Goal: Task Accomplishment & Management: Use online tool/utility

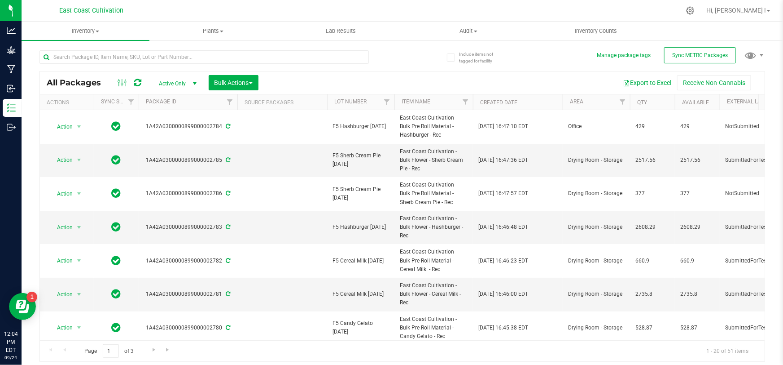
scroll to position [40, 0]
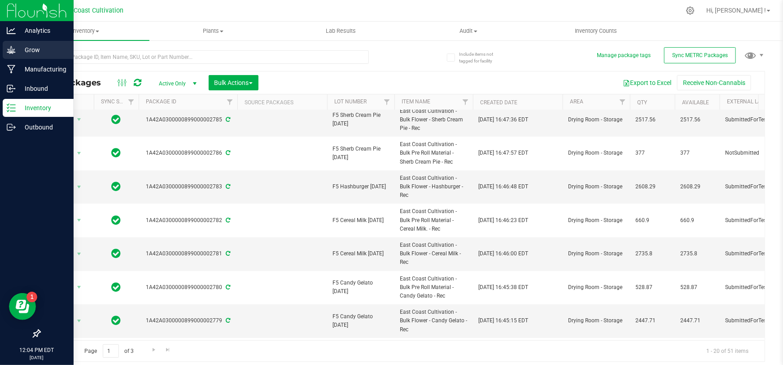
click at [9, 47] on icon at bounding box center [11, 49] width 9 height 9
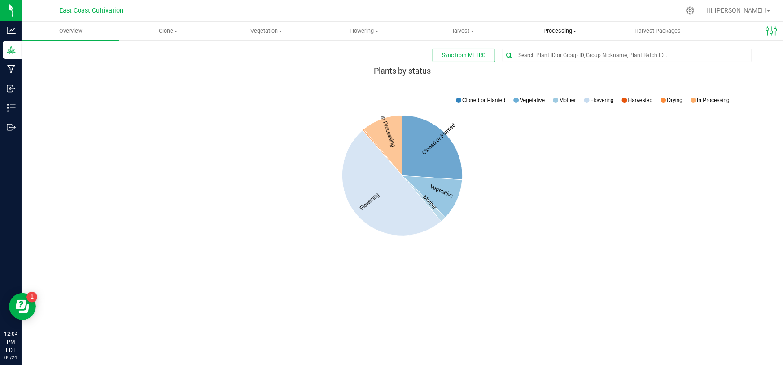
click at [561, 31] on span "Processing" at bounding box center [560, 31] width 97 height 8
click at [550, 64] on span "Processing harvests" at bounding box center [552, 65] width 83 height 8
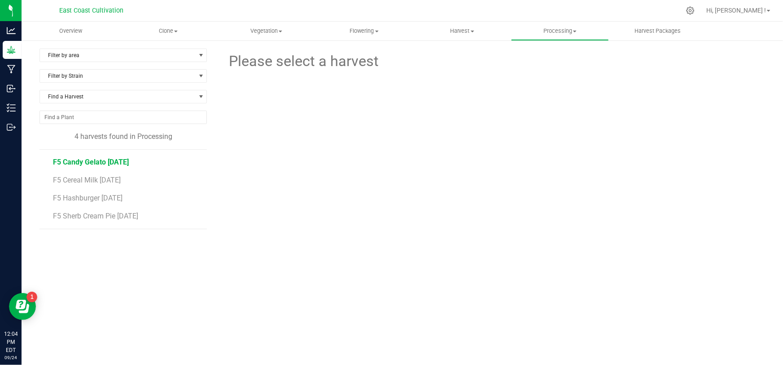
click at [98, 158] on span "F5 Candy Gelato [DATE]" at bounding box center [91, 162] width 76 height 9
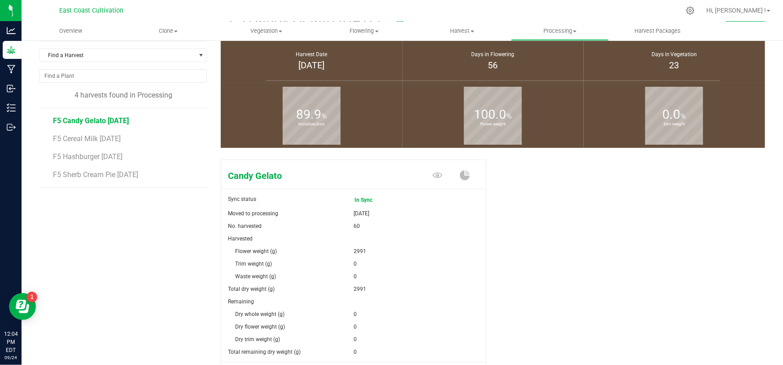
scroll to position [81, 0]
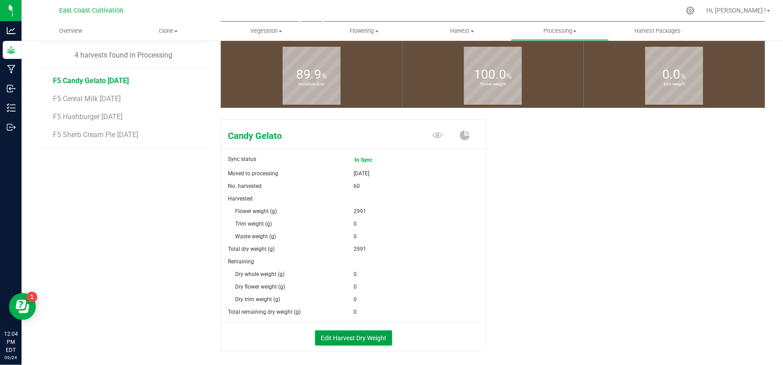
click at [365, 337] on button "Edit Harvest Dry Weight" at bounding box center [353, 337] width 77 height 15
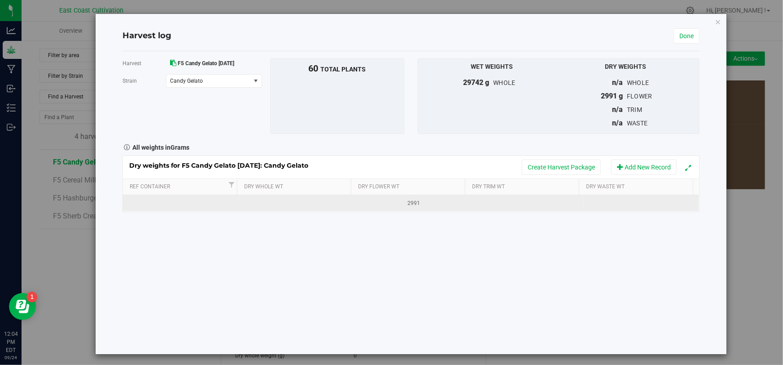
click at [482, 202] on td at bounding box center [526, 203] width 115 height 16
type input "3886"
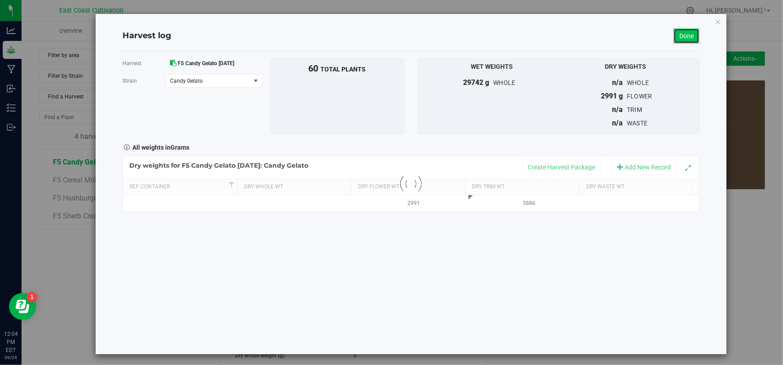
click at [675, 33] on link "Done" at bounding box center [687, 35] width 26 height 15
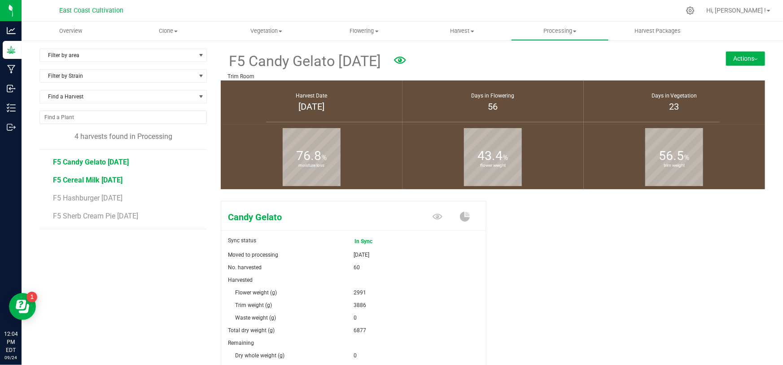
click at [101, 177] on span "F5 Cereal Milk [DATE]" at bounding box center [88, 180] width 70 height 9
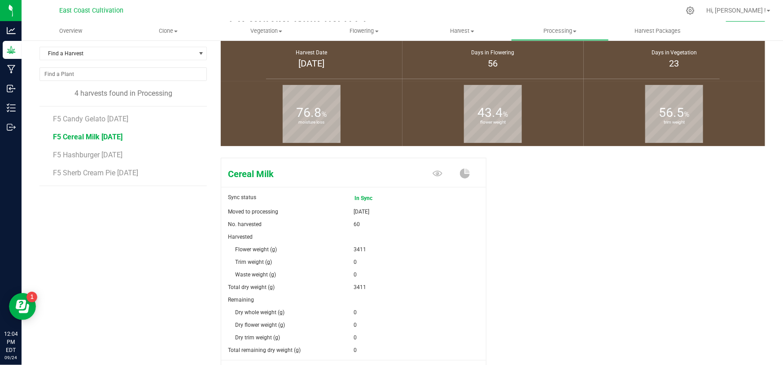
scroll to position [119, 0]
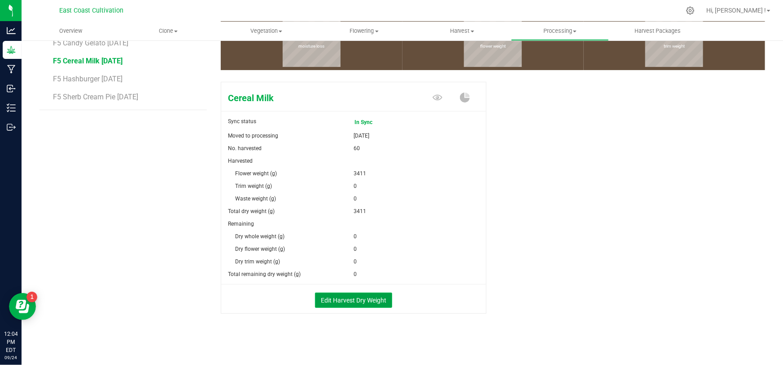
click at [354, 301] on button "Edit Harvest Dry Weight" at bounding box center [353, 299] width 77 height 15
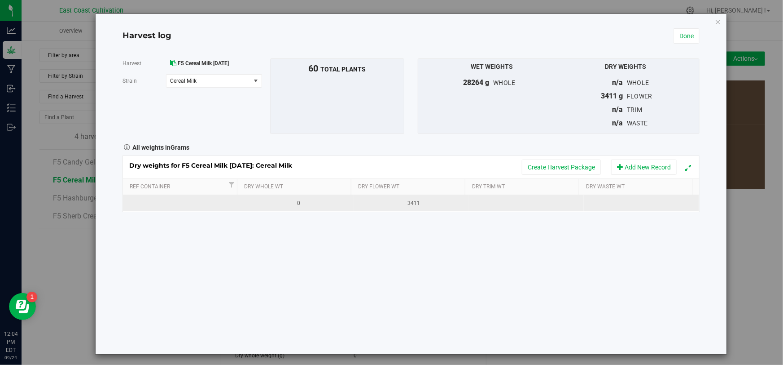
click at [491, 199] on td at bounding box center [526, 203] width 115 height 16
type input "1254"
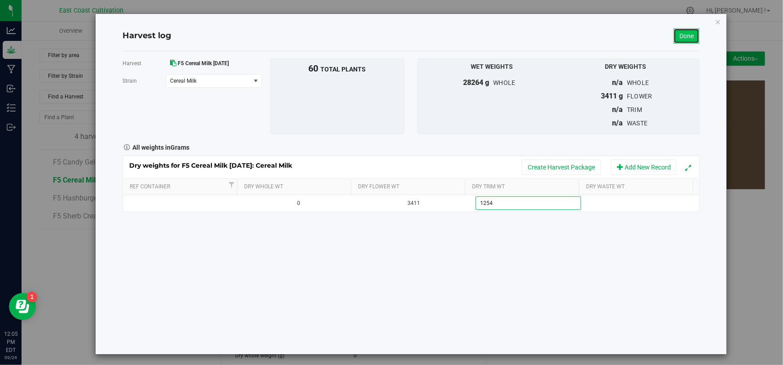
type input "1254.0000 g"
click at [683, 34] on link "Done" at bounding box center [687, 35] width 26 height 15
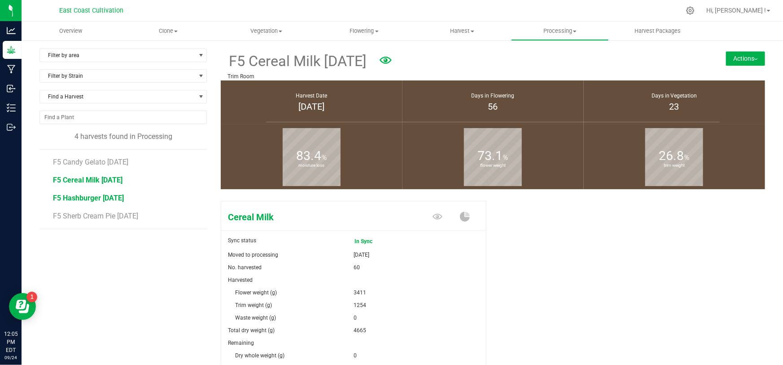
click at [78, 194] on span "F5 Hashburger [DATE]" at bounding box center [88, 197] width 71 height 9
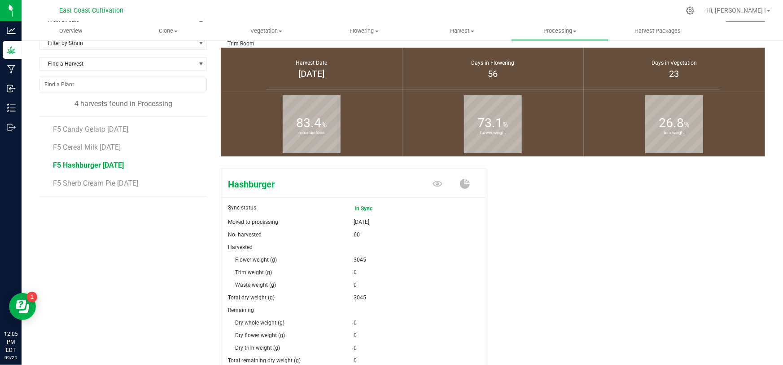
scroll to position [81, 0]
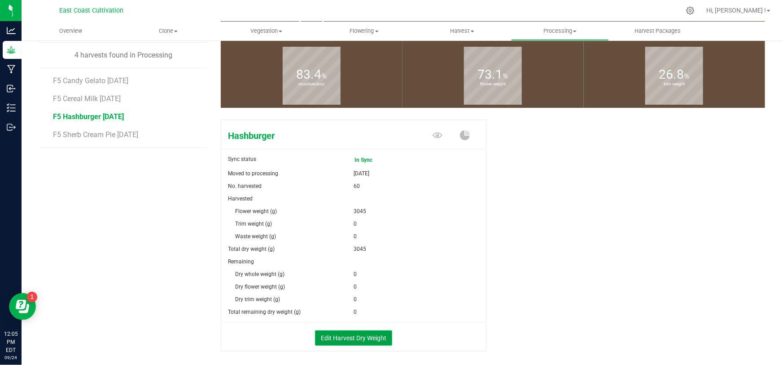
click at [339, 334] on button "Edit Harvest Dry Weight" at bounding box center [353, 337] width 77 height 15
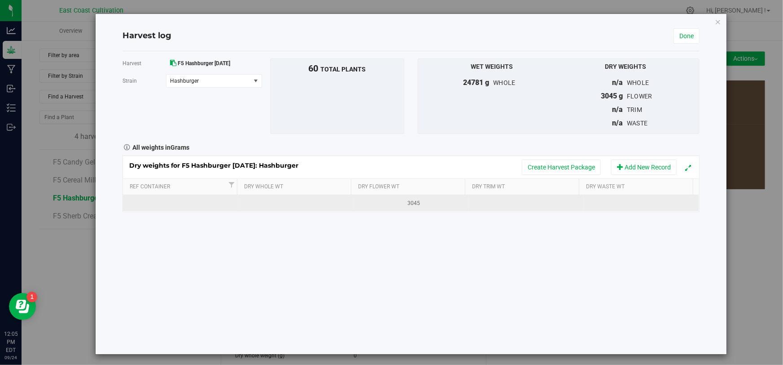
click at [496, 201] on td at bounding box center [526, 203] width 115 height 16
type input "2164"
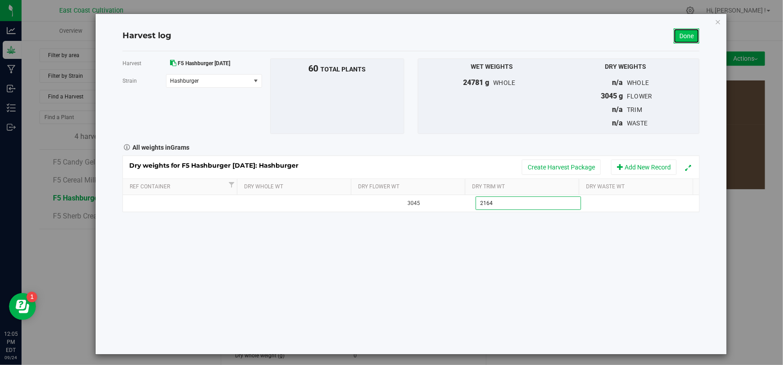
click at [686, 36] on link "Done" at bounding box center [687, 35] width 26 height 15
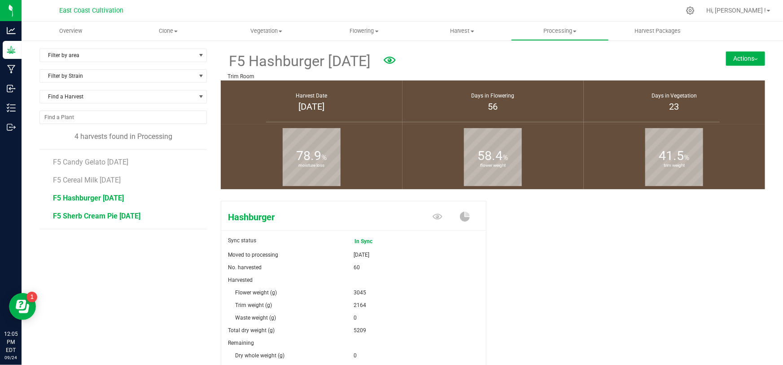
click at [106, 214] on span "F5 Sherb Cream Pie [DATE]" at bounding box center [97, 215] width 88 height 9
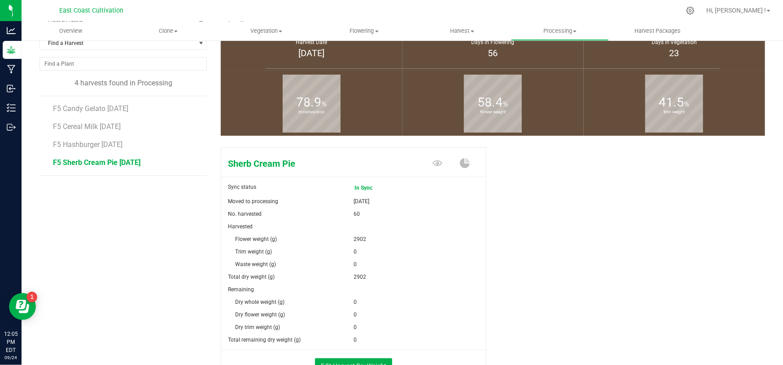
scroll to position [119, 0]
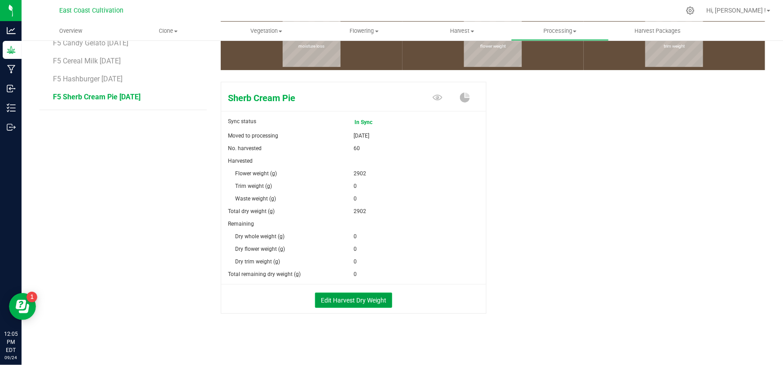
click at [351, 302] on button "Edit Harvest Dry Weight" at bounding box center [353, 299] width 77 height 15
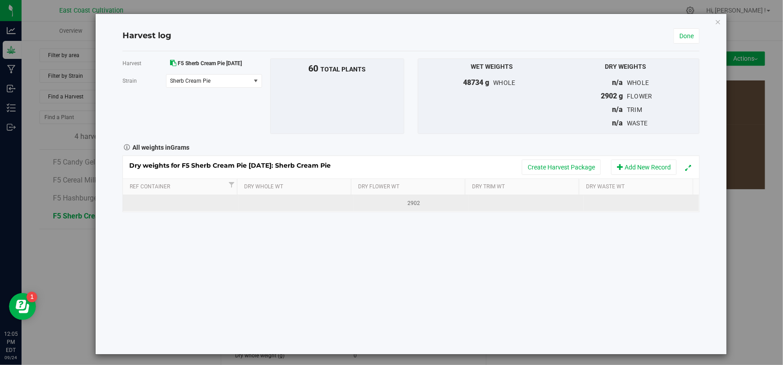
click at [489, 201] on td at bounding box center [526, 203] width 115 height 16
type input "2646"
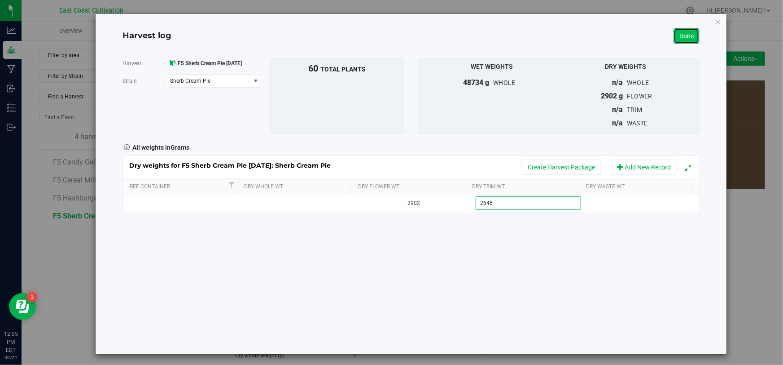
click at [677, 37] on link "Done" at bounding box center [687, 35] width 26 height 15
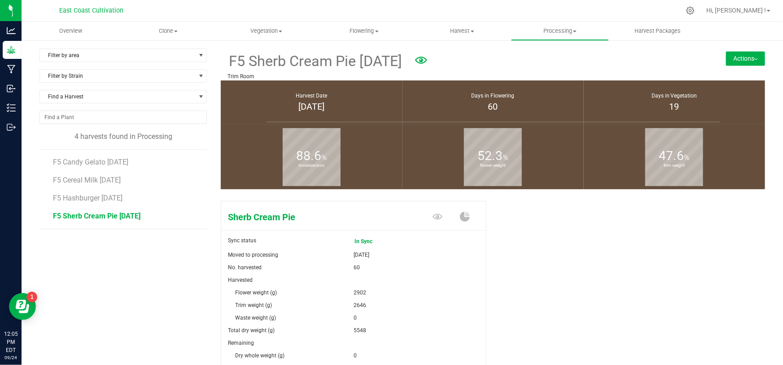
click at [745, 58] on button "Actions" at bounding box center [745, 58] width 39 height 14
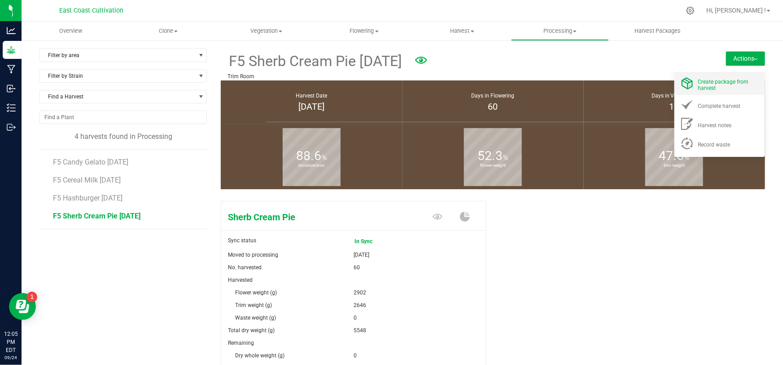
click at [710, 84] on span "Create package from harvest" at bounding box center [724, 85] width 51 height 13
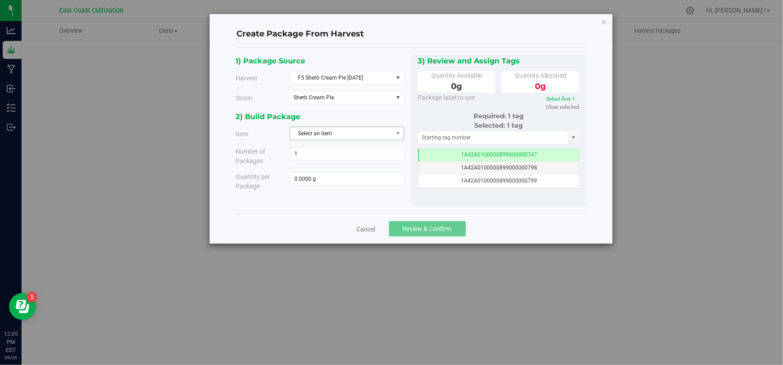
click at [345, 134] on span "Select an item" at bounding box center [341, 133] width 102 height 13
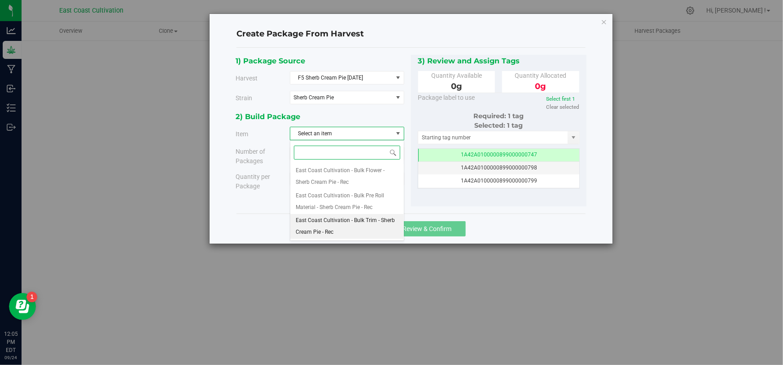
click at [355, 218] on span "East Coast Cultivation - Bulk Trim - Sherb Cream Pie - Rec" at bounding box center [347, 226] width 103 height 23
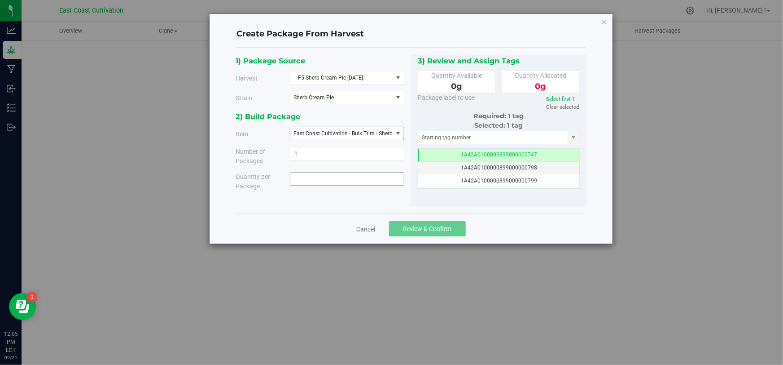
click at [352, 179] on span at bounding box center [347, 178] width 114 height 13
type input "2646"
type input "2646.0000 g"
click at [431, 136] on input "text" at bounding box center [493, 137] width 150 height 13
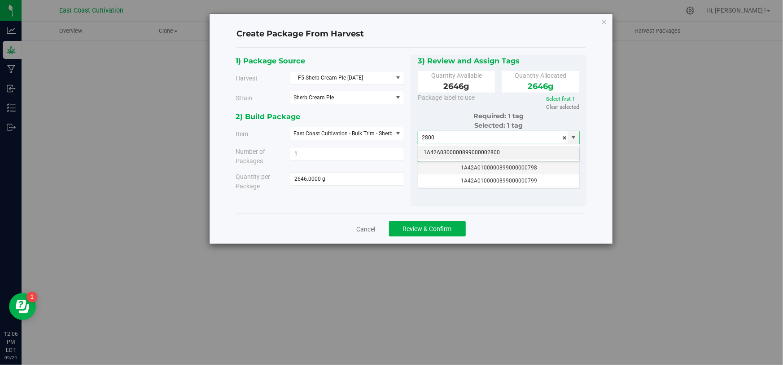
click at [461, 154] on li "1A42A0300000899000002800" at bounding box center [498, 152] width 161 height 13
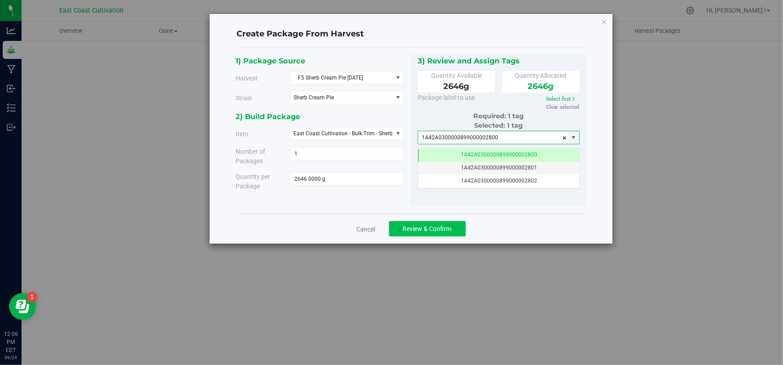
type input "1A42A0300000899000002800"
click at [441, 227] on span "Review & Confirm" at bounding box center [427, 228] width 49 height 7
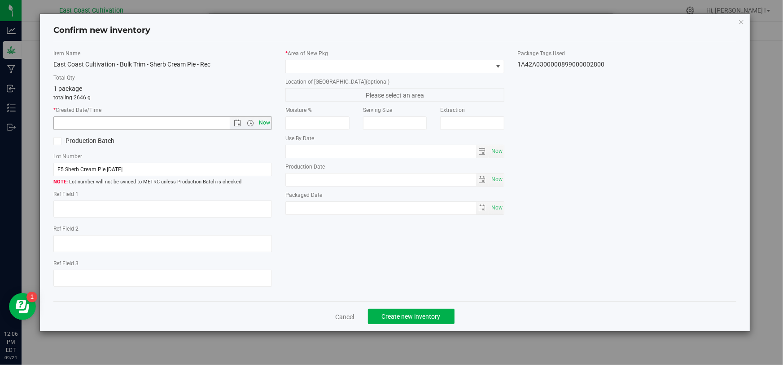
click at [265, 121] on span "Now" at bounding box center [264, 122] width 15 height 13
type input "[DATE] 12:06 PM"
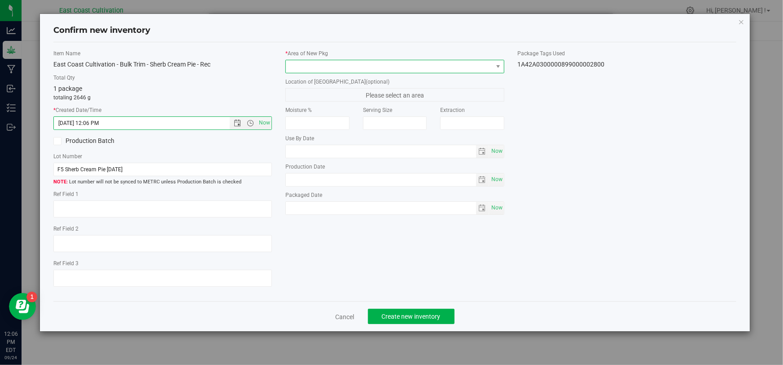
click at [314, 63] on span at bounding box center [389, 66] width 207 height 13
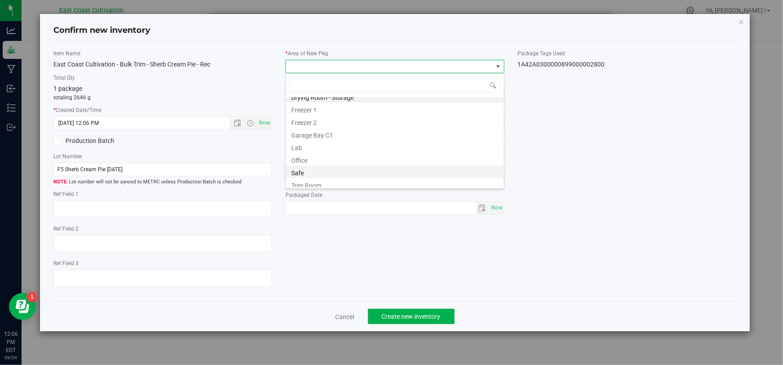
scroll to position [10, 0]
click at [310, 181] on li "Trim Room" at bounding box center [395, 181] width 218 height 13
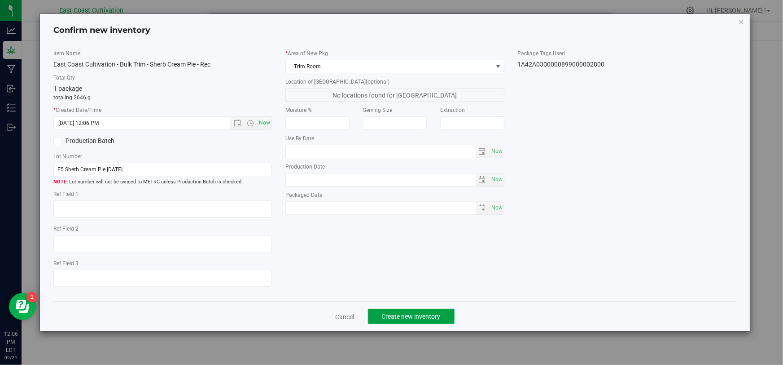
click at [404, 314] on span "Create new inventory" at bounding box center [411, 315] width 59 height 7
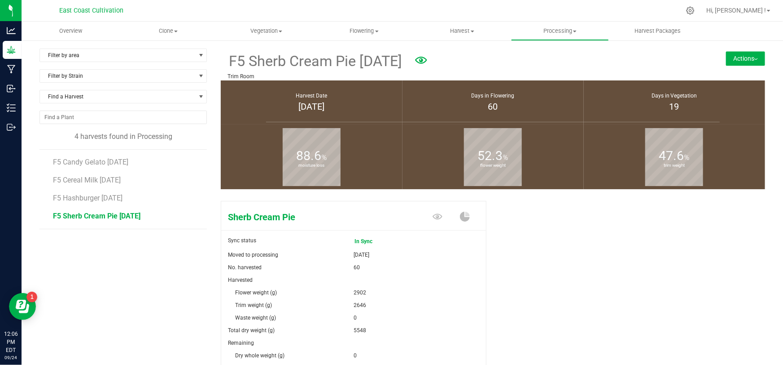
click at [737, 61] on button "Actions" at bounding box center [745, 58] width 39 height 14
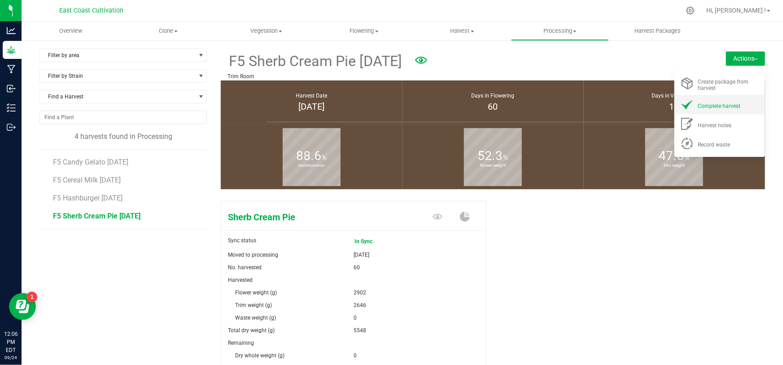
click at [714, 103] on span "Complete harvest" at bounding box center [720, 106] width 43 height 6
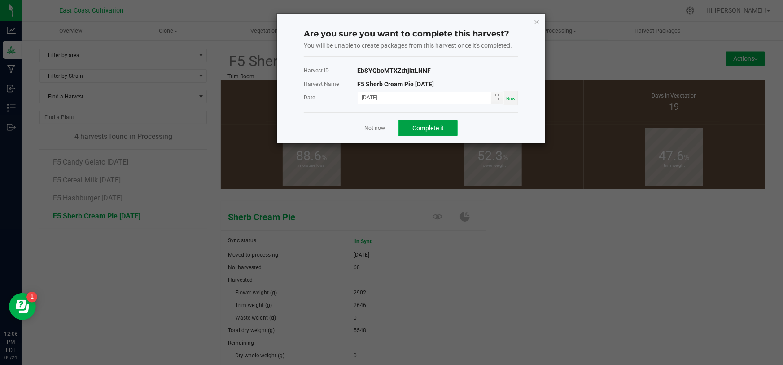
click at [439, 127] on span "Complete it" at bounding box center [428, 127] width 31 height 7
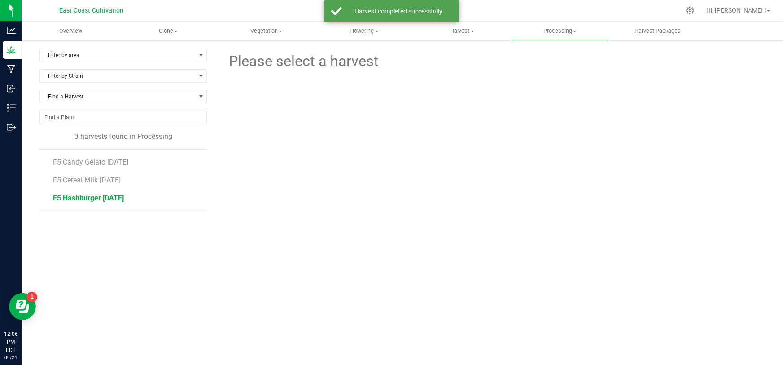
click at [91, 194] on span "F5 Hashburger [DATE]" at bounding box center [88, 197] width 71 height 9
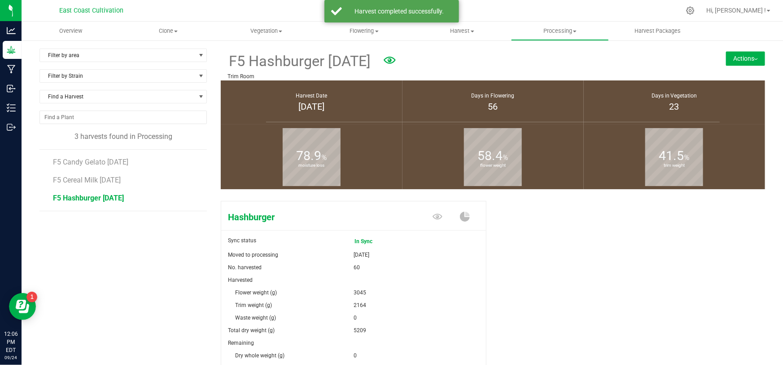
click at [726, 58] on button "Actions" at bounding box center [745, 58] width 39 height 14
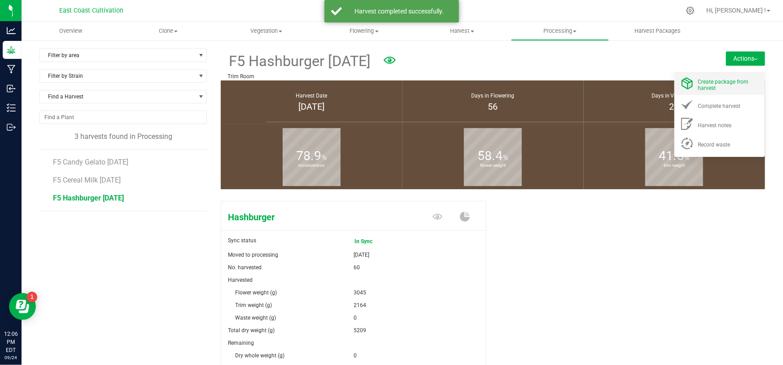
click at [714, 81] on span "Create package from harvest" at bounding box center [724, 85] width 51 height 13
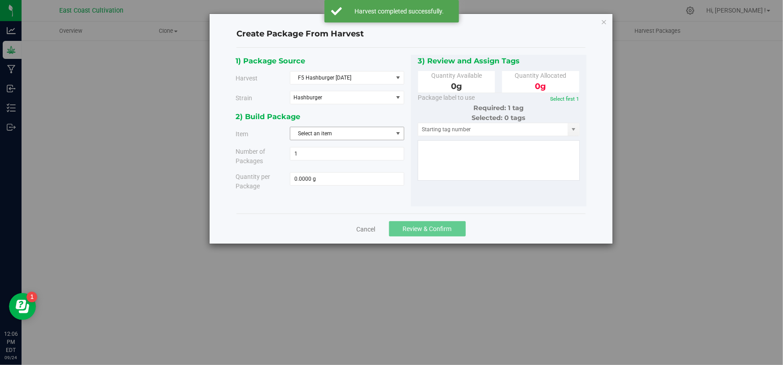
click at [330, 135] on span "Select an item" at bounding box center [341, 133] width 102 height 13
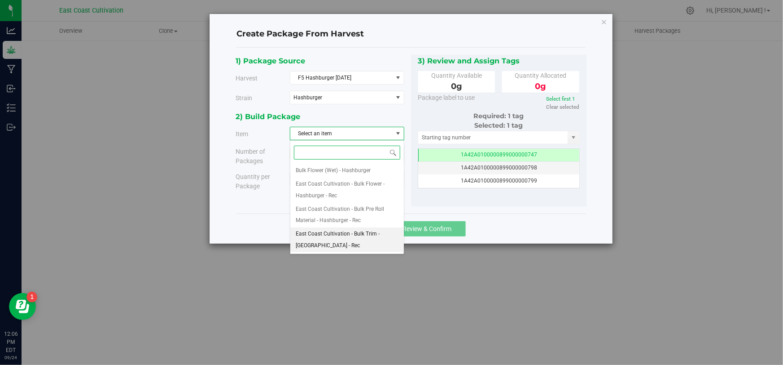
click at [346, 233] on span "East Coast Cultivation - Bulk Trim - [GEOGRAPHIC_DATA] - Rec" at bounding box center [347, 239] width 103 height 23
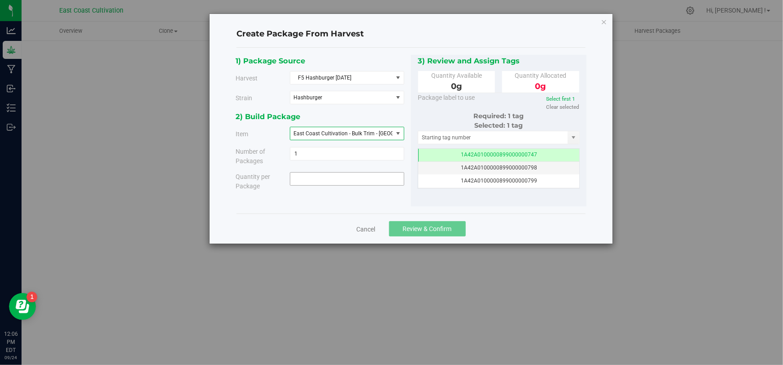
click at [333, 182] on span at bounding box center [347, 178] width 114 height 13
type input "2164"
type input "2164.0000 g"
click at [440, 140] on input "text" at bounding box center [493, 137] width 150 height 13
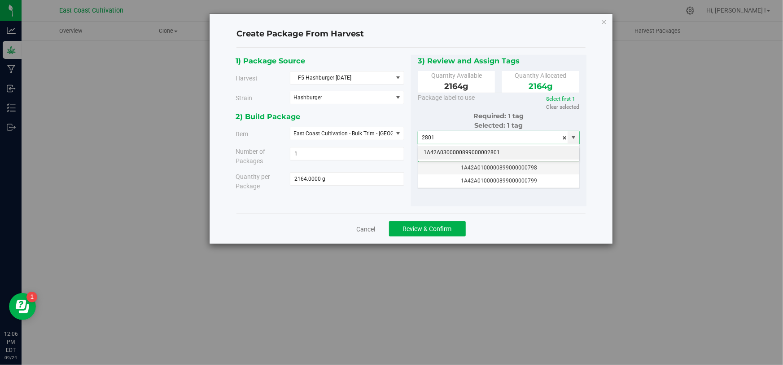
click at [462, 153] on li "1A42A0300000899000002801" at bounding box center [498, 152] width 161 height 13
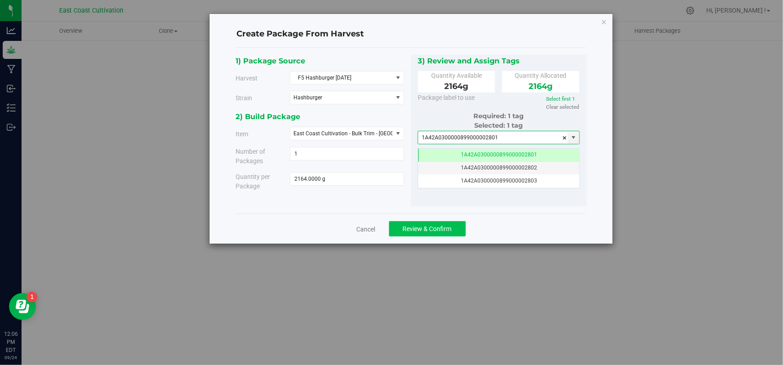
type input "1A42A0300000899000002801"
click at [446, 229] on span "Review & Confirm" at bounding box center [427, 228] width 49 height 7
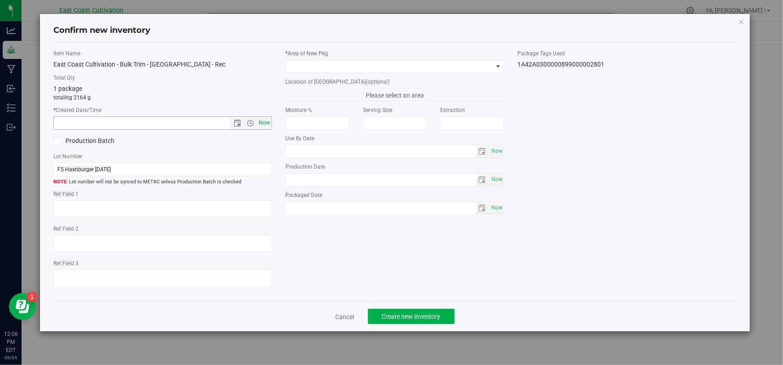
click at [259, 123] on span "Now" at bounding box center [264, 122] width 15 height 13
type input "[DATE] 12:06 PM"
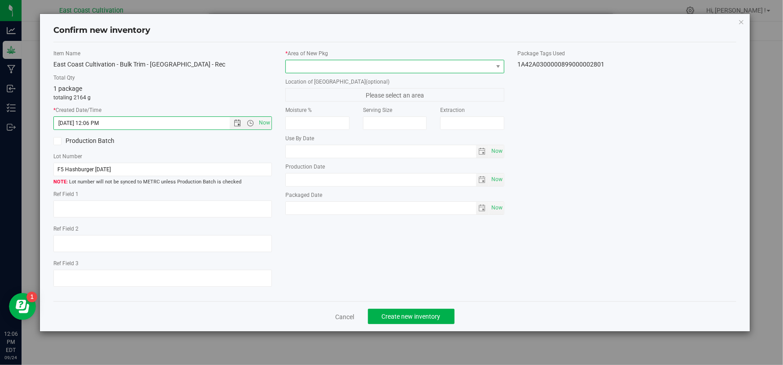
click at [318, 66] on span at bounding box center [389, 66] width 207 height 13
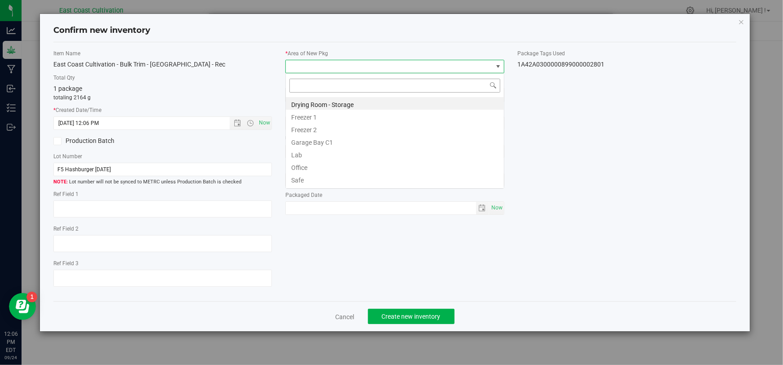
scroll to position [13, 219]
click at [321, 118] on li "Freezer 1" at bounding box center [395, 116] width 218 height 13
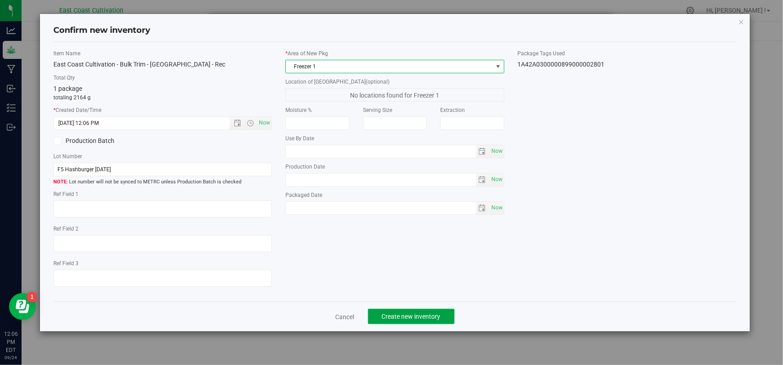
click at [431, 312] on span "Create new inventory" at bounding box center [411, 315] width 59 height 7
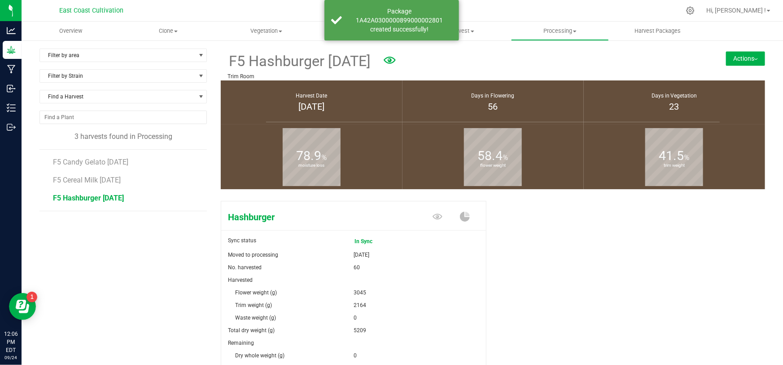
click at [734, 56] on button "Actions" at bounding box center [745, 58] width 39 height 14
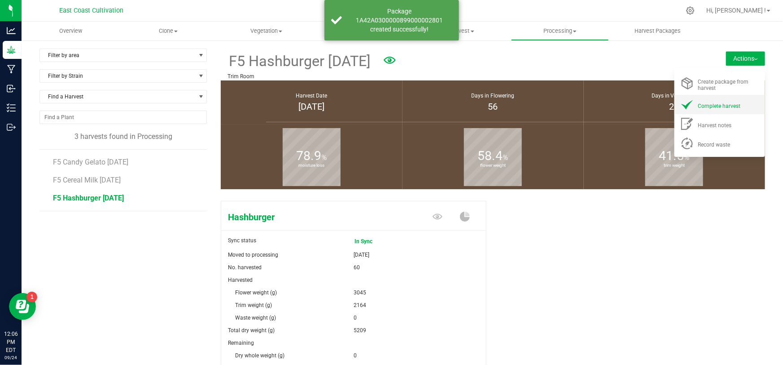
click at [705, 108] on span "Complete harvest" at bounding box center [720, 106] width 43 height 6
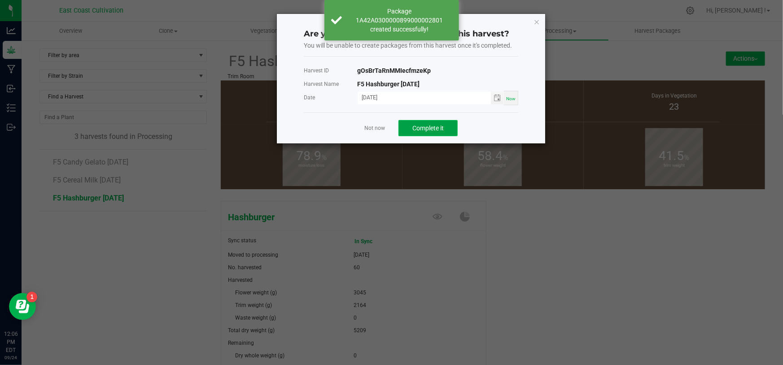
click at [442, 129] on span "Complete it" at bounding box center [428, 127] width 31 height 7
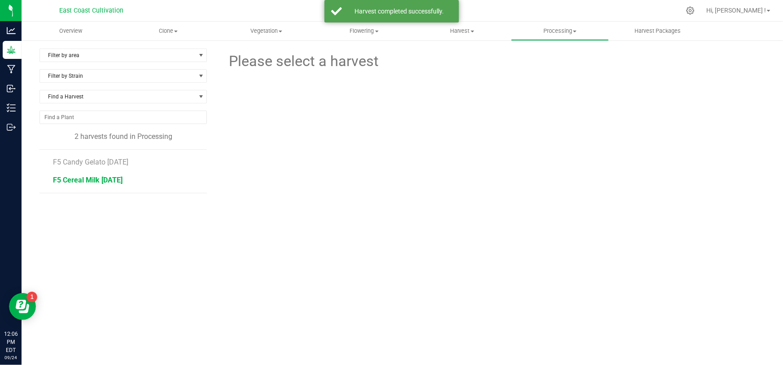
click at [88, 180] on span "F5 Cereal Milk [DATE]" at bounding box center [88, 180] width 70 height 9
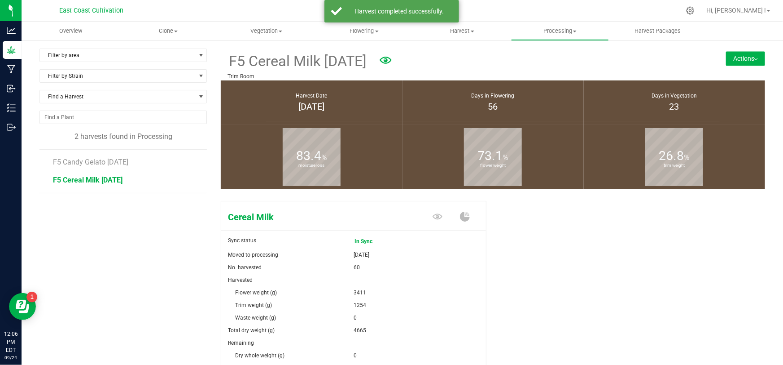
click at [727, 56] on button "Actions" at bounding box center [745, 58] width 39 height 14
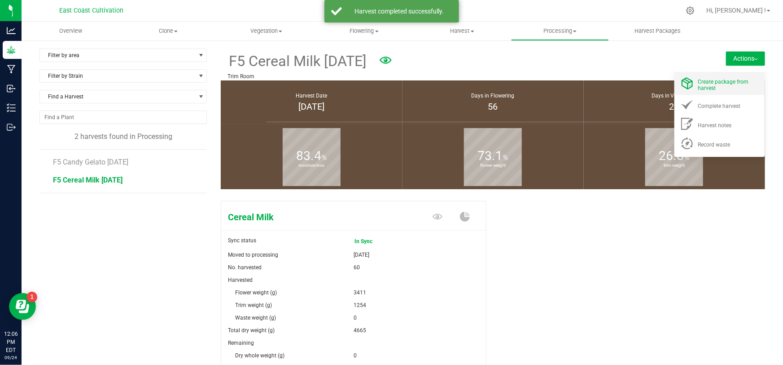
click at [716, 81] on span "Create package from harvest" at bounding box center [724, 85] width 51 height 13
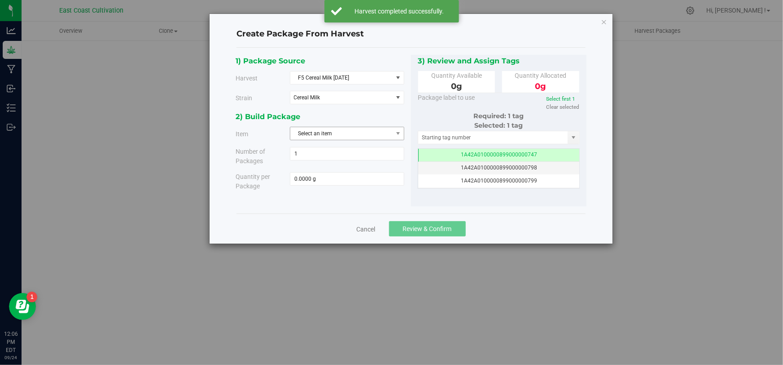
click at [325, 132] on span "Select an item" at bounding box center [341, 133] width 102 height 13
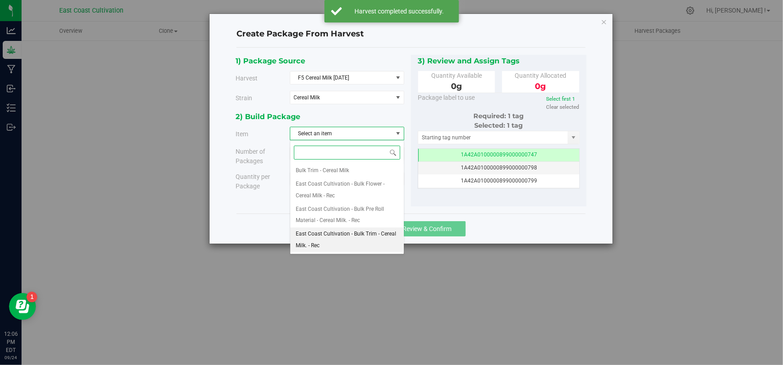
click at [360, 235] on span "East Coast Cultivation - Bulk Trim - Cereal Milk. - Rec" at bounding box center [347, 239] width 103 height 23
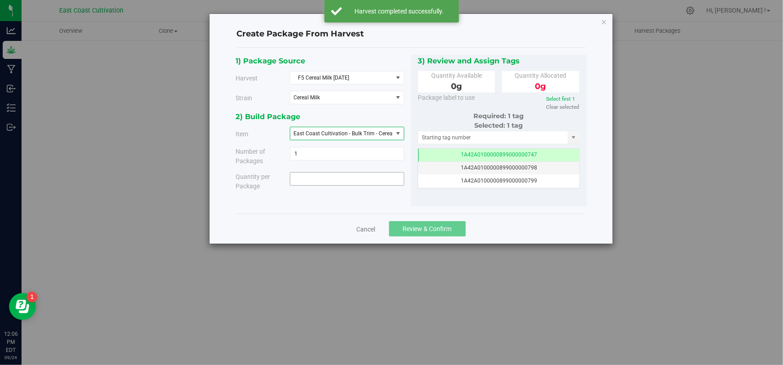
click at [344, 180] on span at bounding box center [347, 178] width 114 height 13
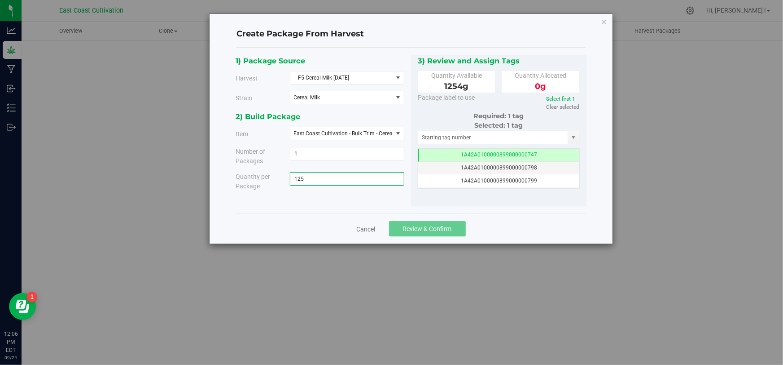
type input "1254"
type input "1254.0000 g"
click at [469, 138] on input "text" at bounding box center [493, 137] width 150 height 13
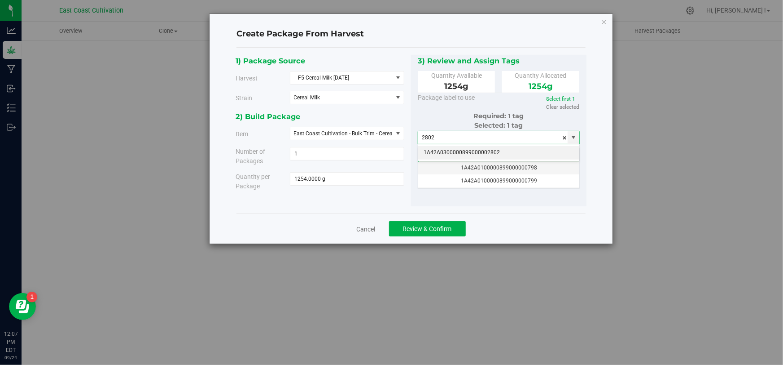
click at [489, 149] on li "1A42A0300000899000002802" at bounding box center [498, 152] width 161 height 13
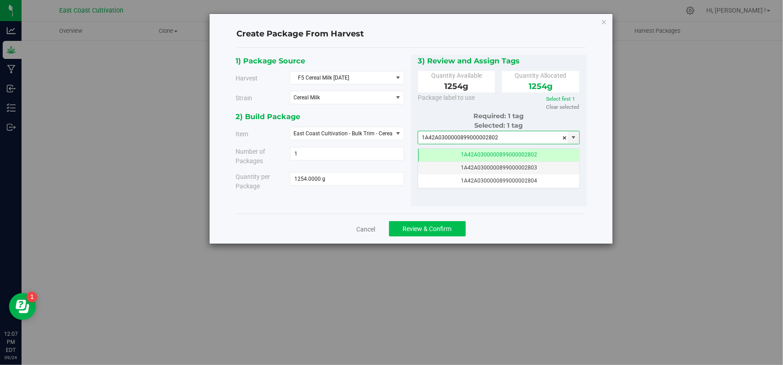
type input "1A42A0300000899000002802"
click at [446, 232] on span "Review & Confirm" at bounding box center [427, 228] width 49 height 7
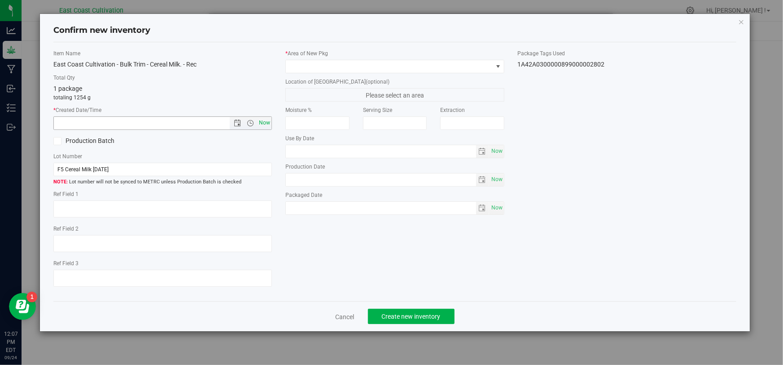
click at [267, 124] on span "Now" at bounding box center [264, 122] width 15 height 13
type input "[DATE] 12:07 PM"
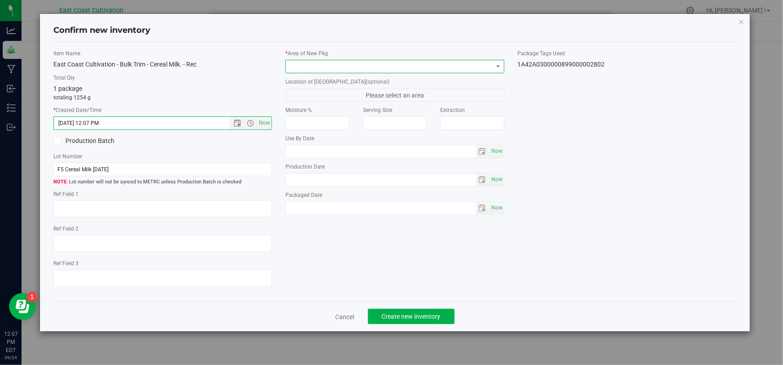
click at [313, 64] on span at bounding box center [389, 66] width 207 height 13
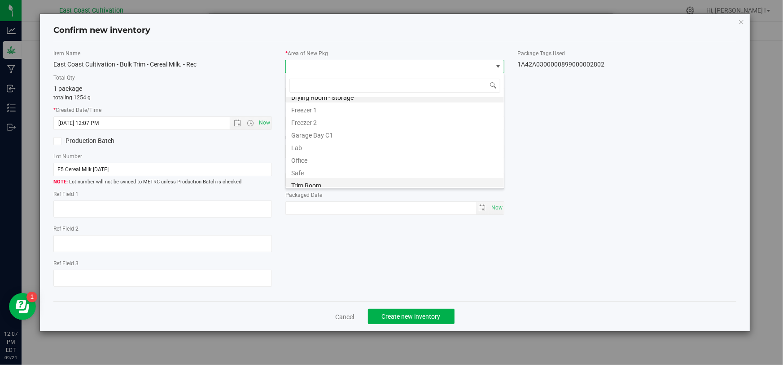
scroll to position [10, 0]
click at [307, 181] on li "Trim Room" at bounding box center [395, 181] width 218 height 13
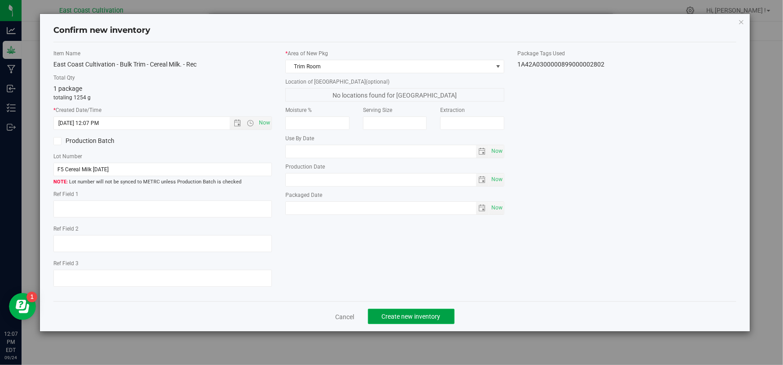
click at [424, 317] on span "Create new inventory" at bounding box center [411, 315] width 59 height 7
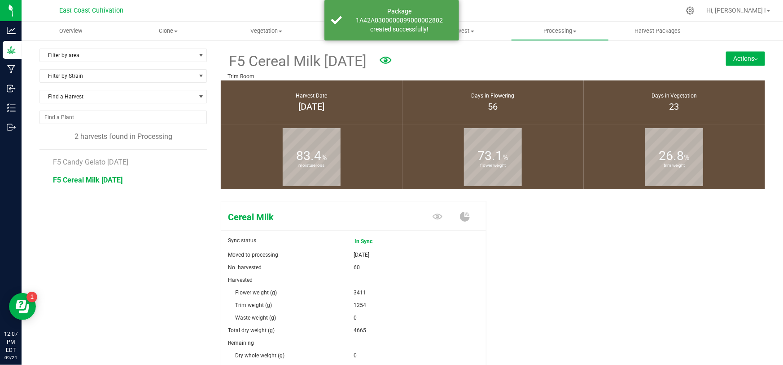
click at [730, 56] on button "Actions" at bounding box center [745, 58] width 39 height 14
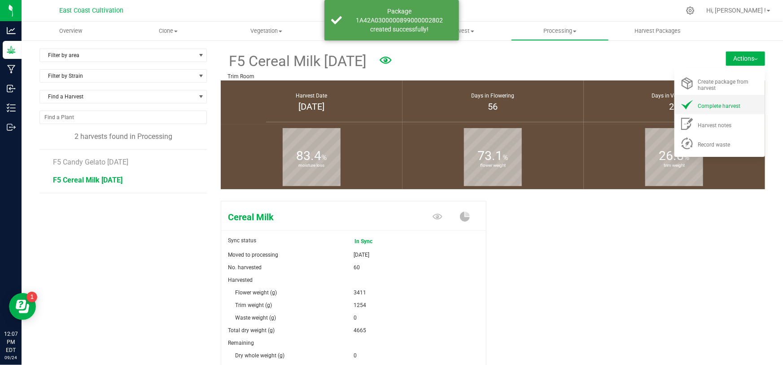
click at [713, 107] on span "Complete harvest" at bounding box center [720, 106] width 43 height 6
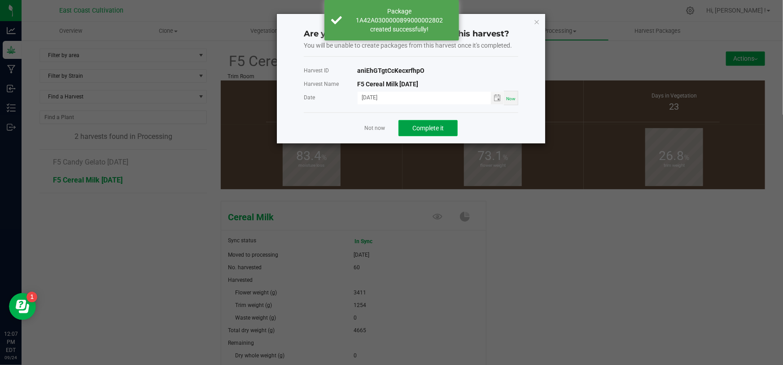
click at [440, 130] on span "Complete it" at bounding box center [428, 127] width 31 height 7
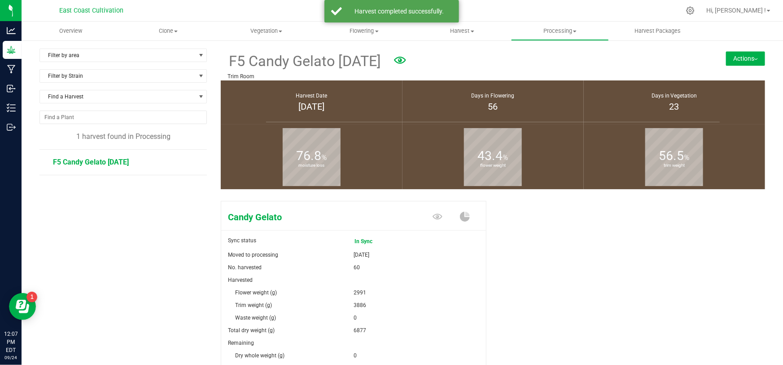
click at [738, 56] on button "Actions" at bounding box center [745, 58] width 39 height 14
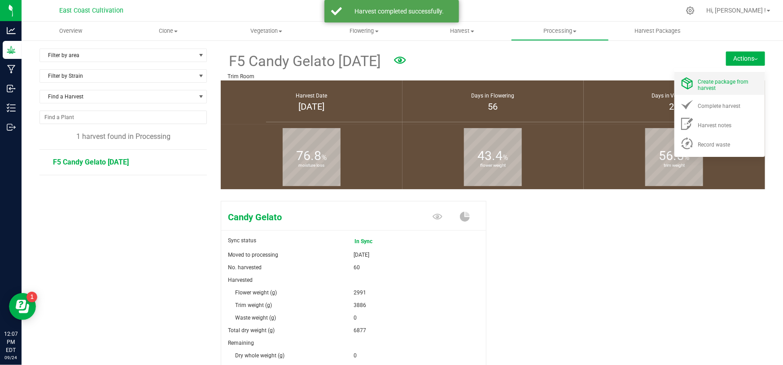
click at [722, 80] on span "Create package from harvest" at bounding box center [724, 85] width 51 height 13
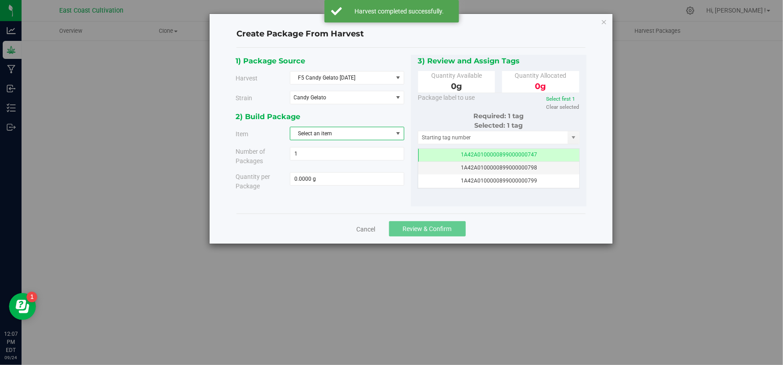
click at [323, 137] on span "Select an item" at bounding box center [341, 133] width 102 height 13
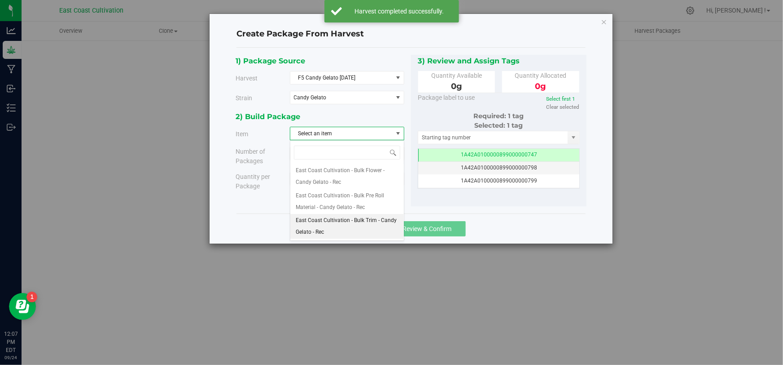
click at [356, 229] on span "East Coast Cultivation - Bulk Trim - Candy Gelato - Rec" at bounding box center [347, 226] width 103 height 23
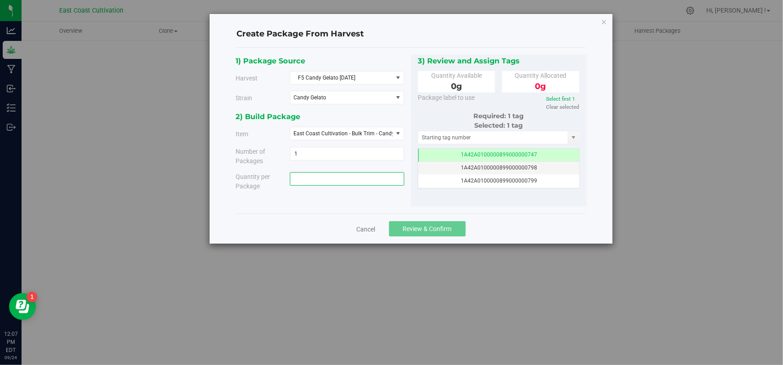
click at [341, 183] on span at bounding box center [347, 178] width 114 height 13
type input "3886"
type input "3886.0000 g"
click at [432, 135] on input "text" at bounding box center [493, 137] width 150 height 13
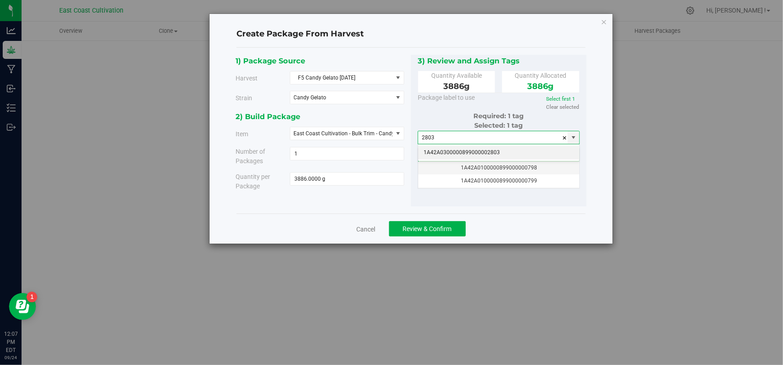
click at [482, 150] on li "1A42A0300000899000002803" at bounding box center [498, 152] width 161 height 13
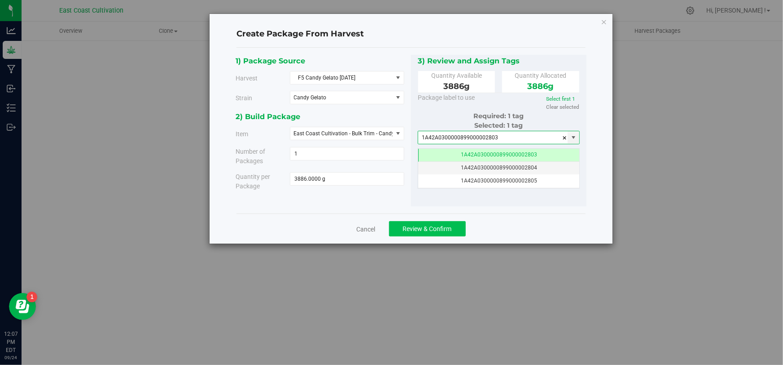
type input "1A42A0300000899000002803"
click at [430, 232] on span "Review & Confirm" at bounding box center [427, 228] width 49 height 7
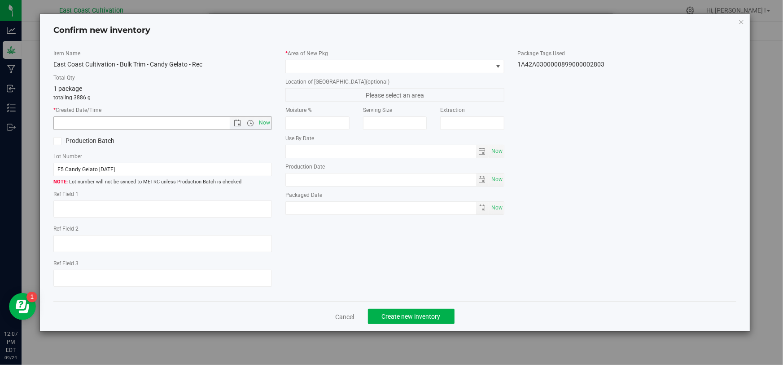
drag, startPoint x: 258, startPoint y: 121, endPoint x: 308, endPoint y: 81, distance: 63.5
click at [259, 121] on span "Now" at bounding box center [264, 122] width 15 height 13
type input "[DATE] 12:07 PM"
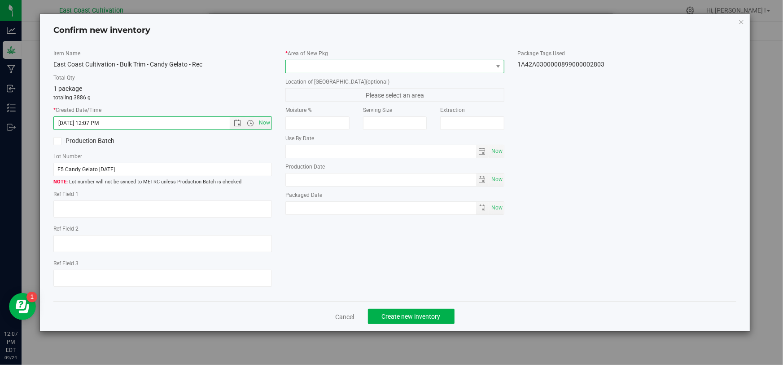
click at [317, 64] on span at bounding box center [389, 66] width 207 height 13
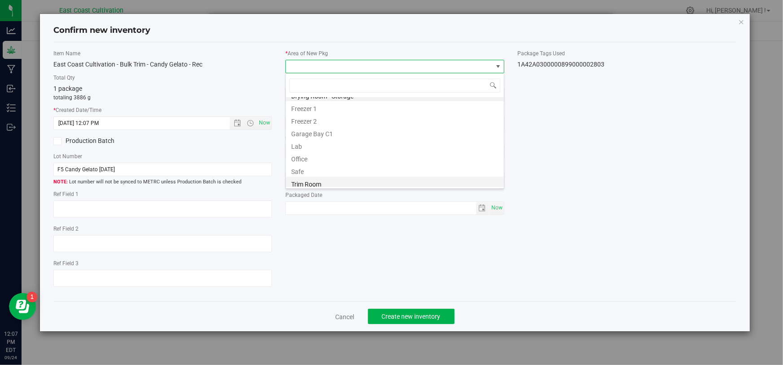
scroll to position [10, 0]
click at [319, 176] on li "Trim Room" at bounding box center [395, 181] width 218 height 13
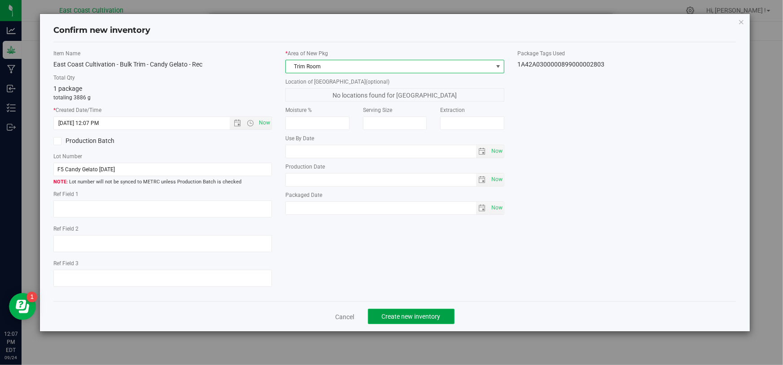
click at [403, 315] on span "Create new inventory" at bounding box center [411, 315] width 59 height 7
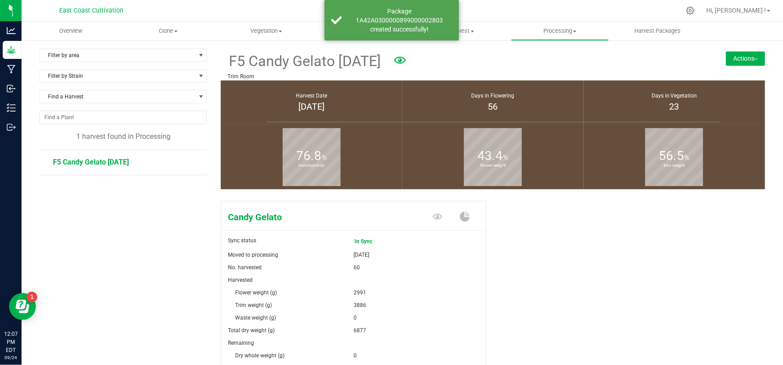
click at [759, 56] on button "Actions" at bounding box center [745, 58] width 39 height 14
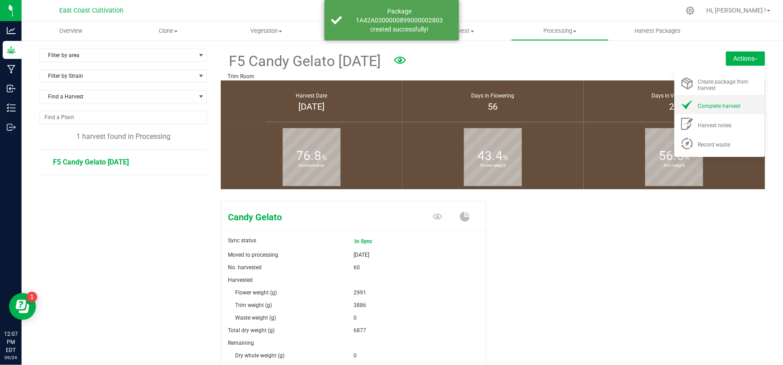
click at [711, 101] on div "Complete harvest" at bounding box center [729, 104] width 61 height 9
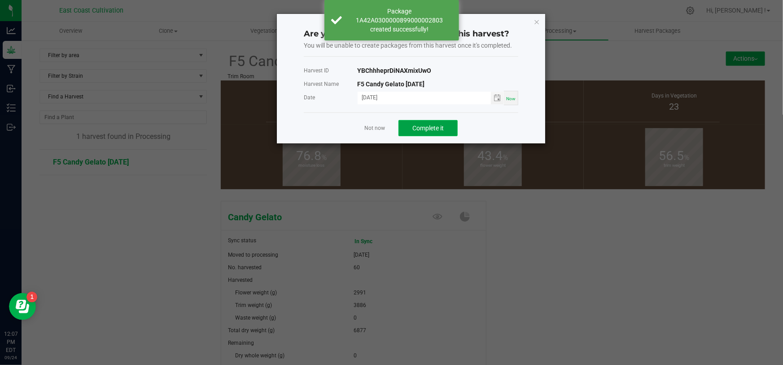
click at [430, 127] on span "Complete it" at bounding box center [428, 127] width 31 height 7
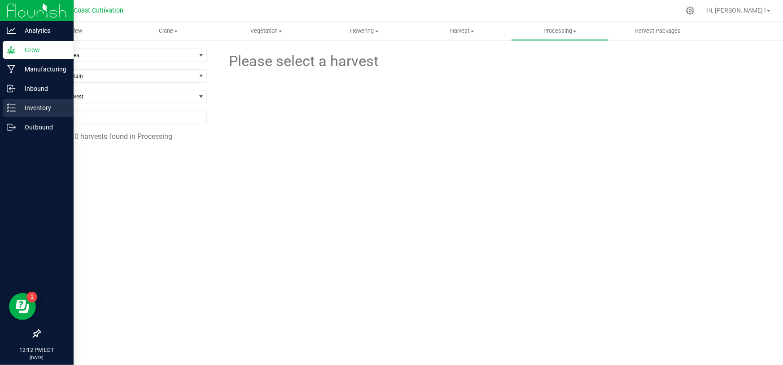
click at [16, 106] on p "Inventory" at bounding box center [43, 107] width 54 height 11
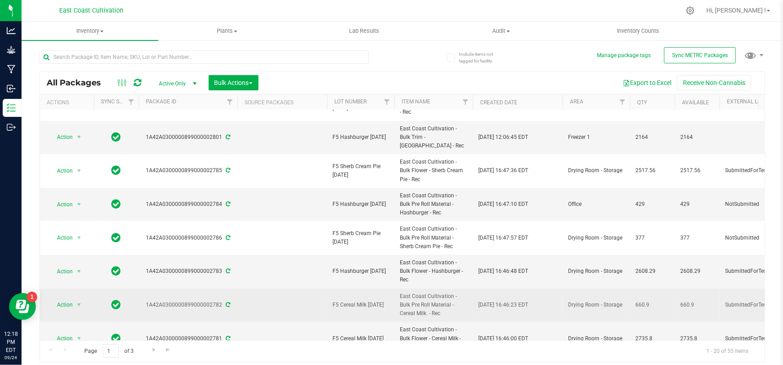
scroll to position [122, 0]
